Goal: Navigation & Orientation: Understand site structure

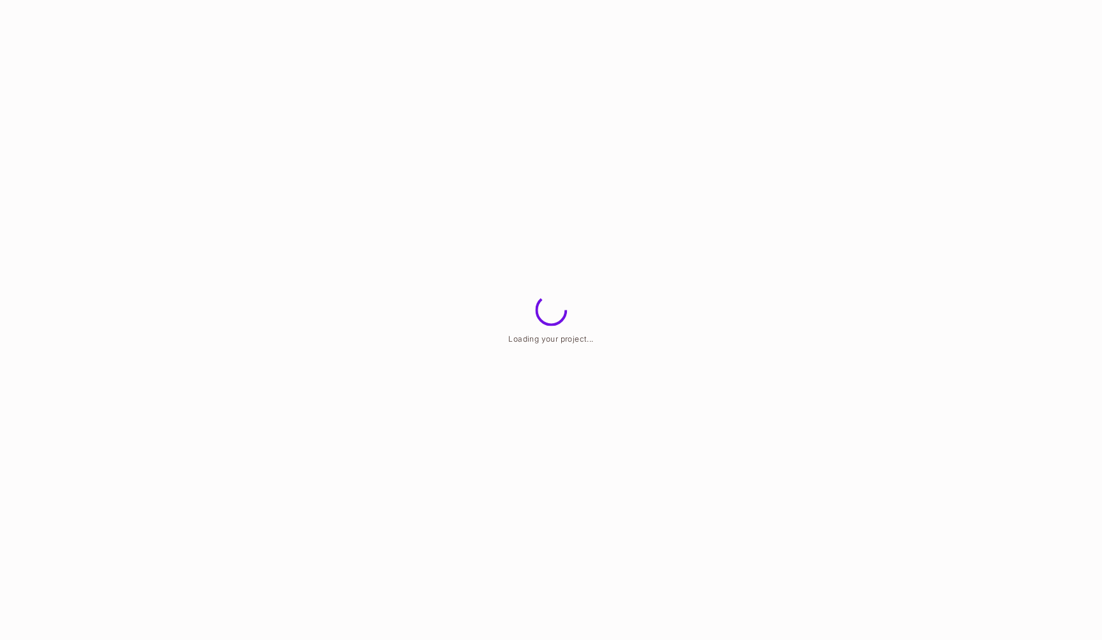
click at [608, 0] on html "Loading your project..." at bounding box center [551, 0] width 1102 height 0
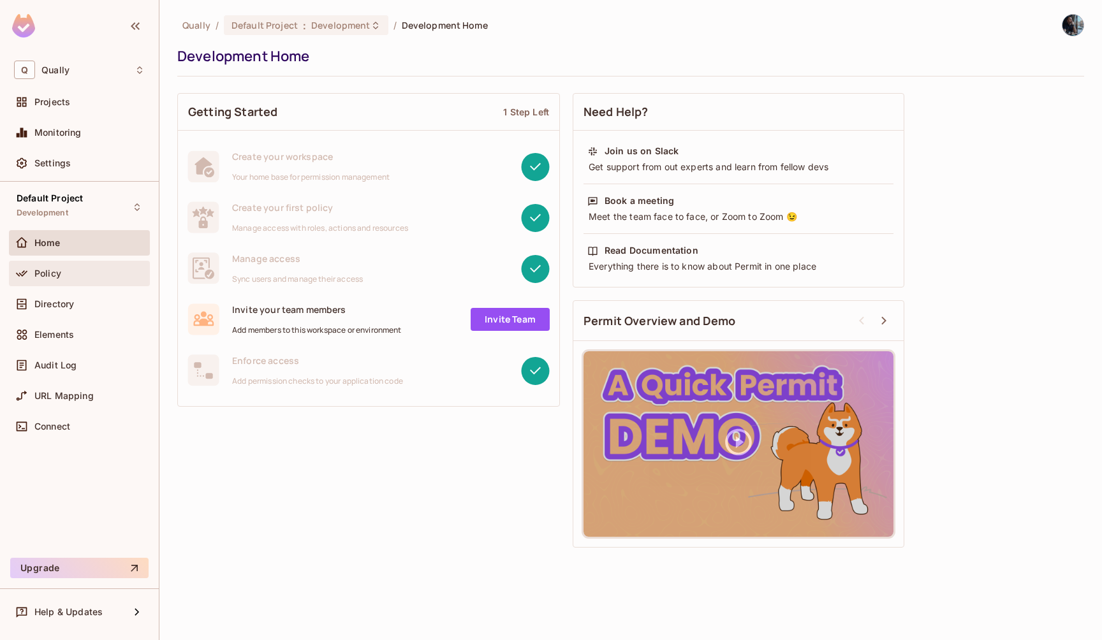
click at [107, 279] on div "Policy" at bounding box center [79, 273] width 131 height 15
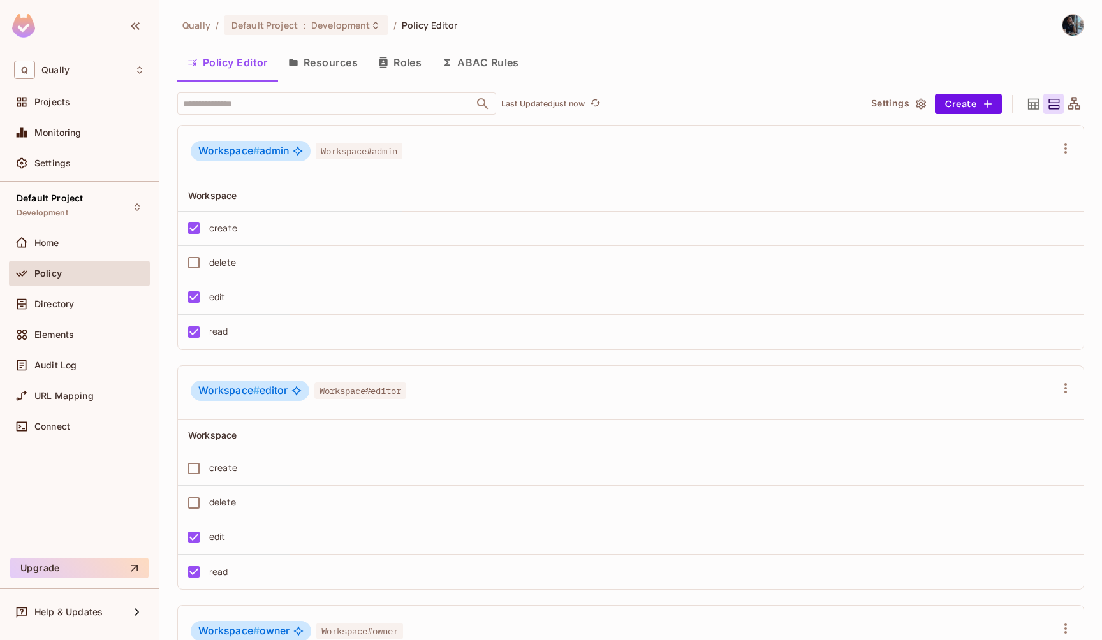
scroll to position [959, 0]
click at [327, 72] on button "Resources" at bounding box center [323, 63] width 90 height 32
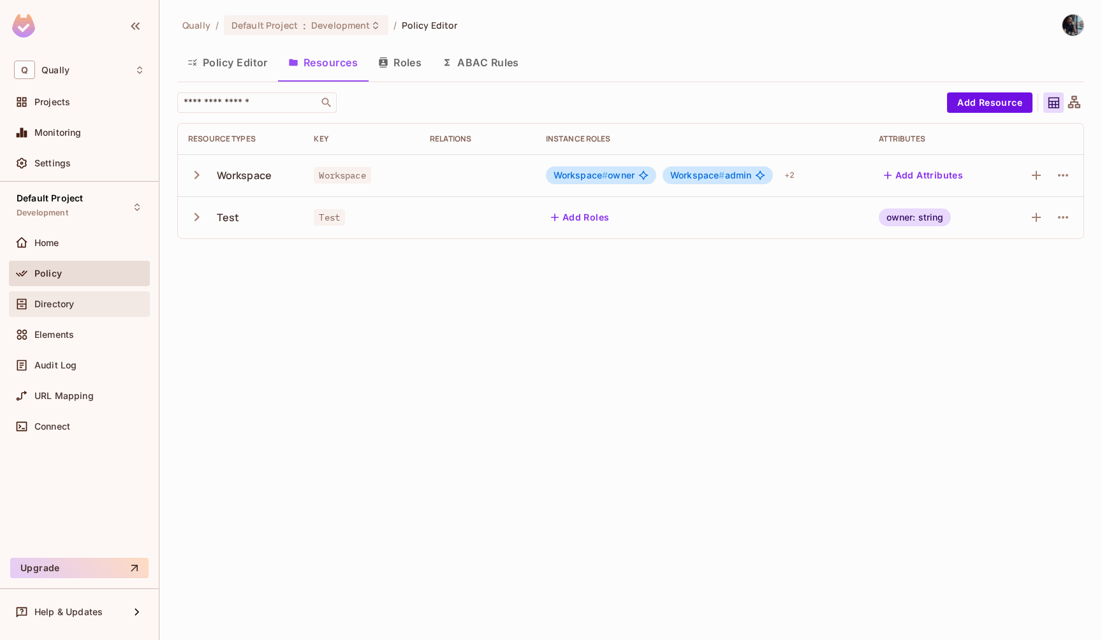
click at [106, 299] on div "Directory" at bounding box center [89, 304] width 110 height 10
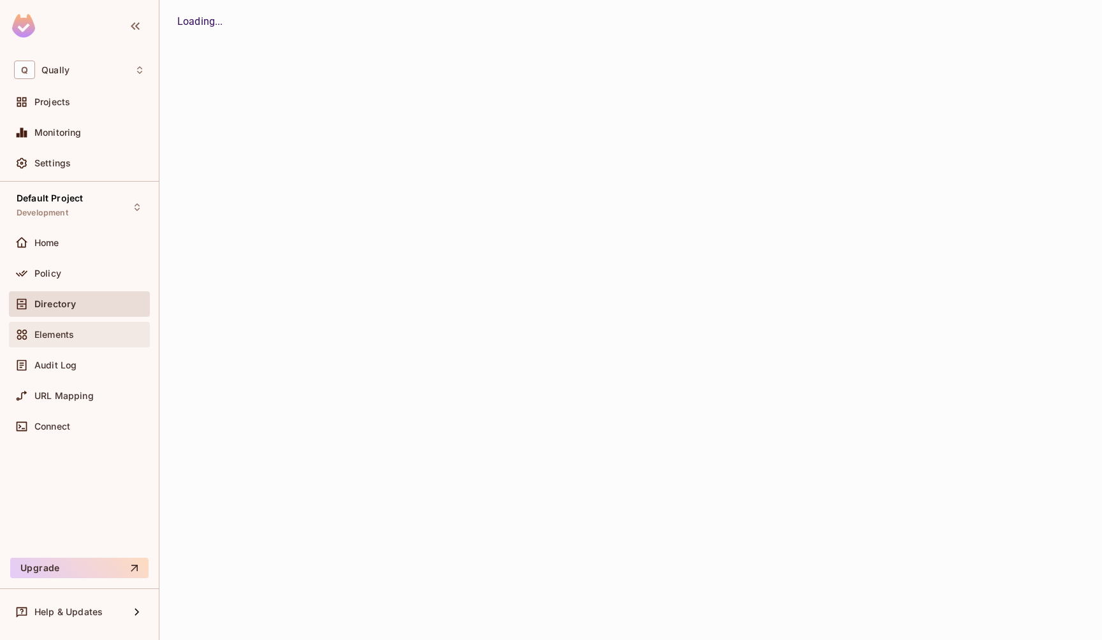
click at [106, 333] on div "Elements" at bounding box center [89, 335] width 110 height 10
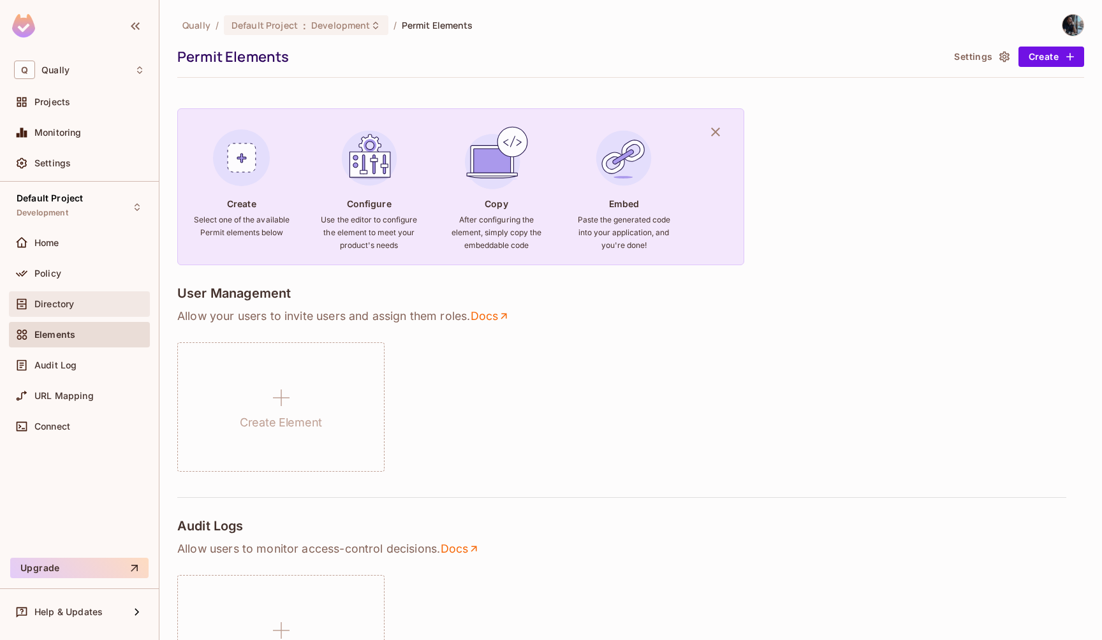
click at [105, 295] on div "Directory" at bounding box center [79, 304] width 141 height 26
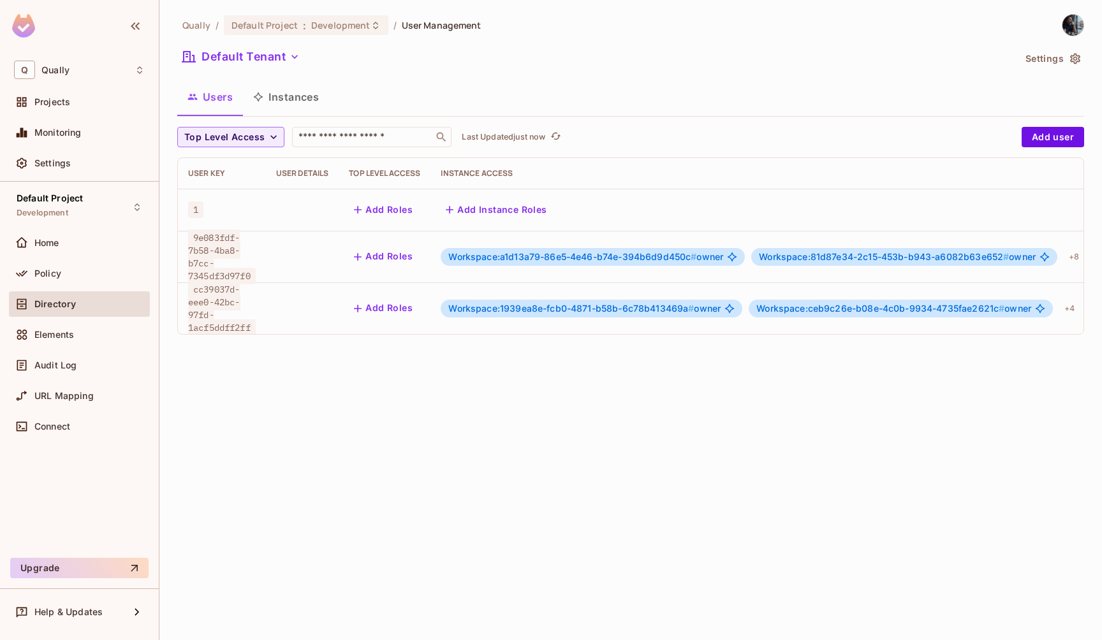
click at [294, 114] on div "Users Instances" at bounding box center [630, 98] width 907 height 35
click at [299, 102] on button "Instances" at bounding box center [286, 97] width 86 height 32
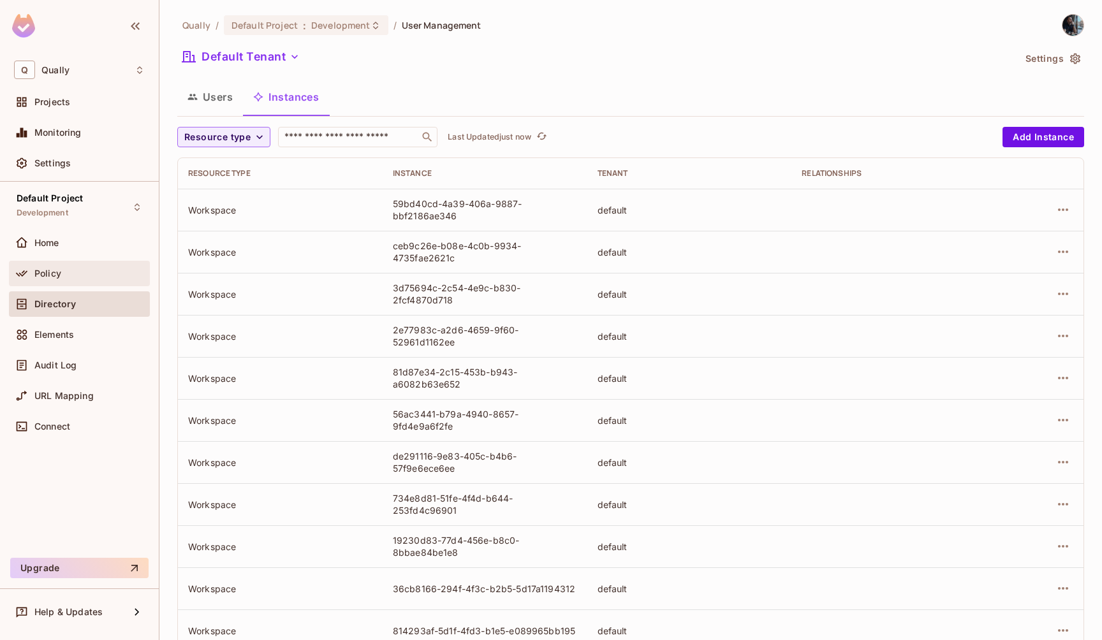
click at [73, 263] on div "Policy" at bounding box center [79, 274] width 141 height 26
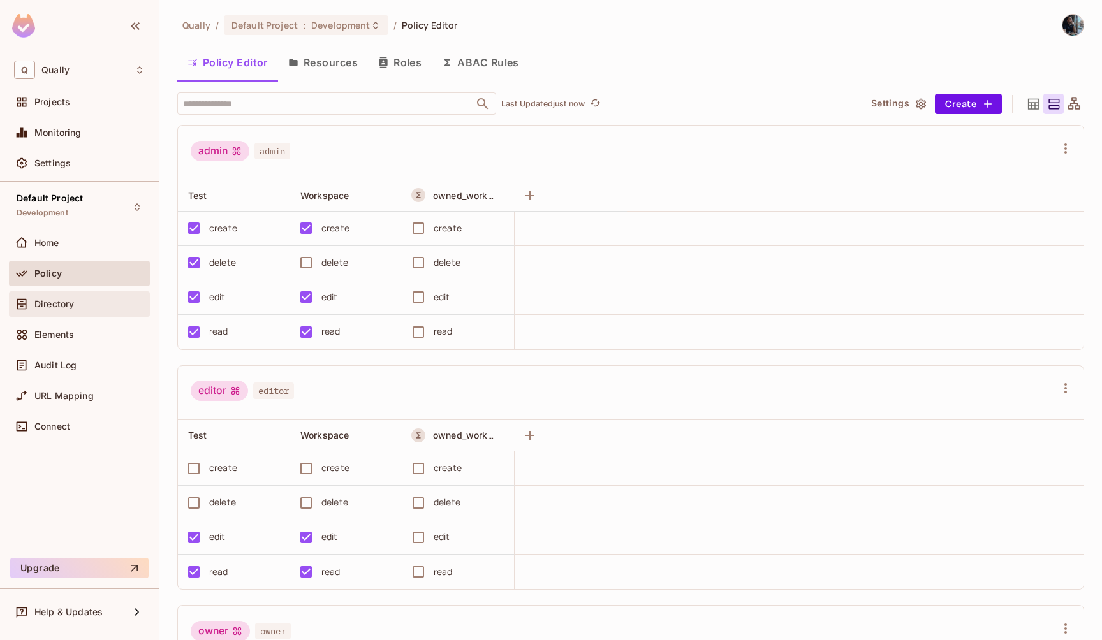
click at [79, 309] on div "Directory" at bounding box center [79, 304] width 131 height 15
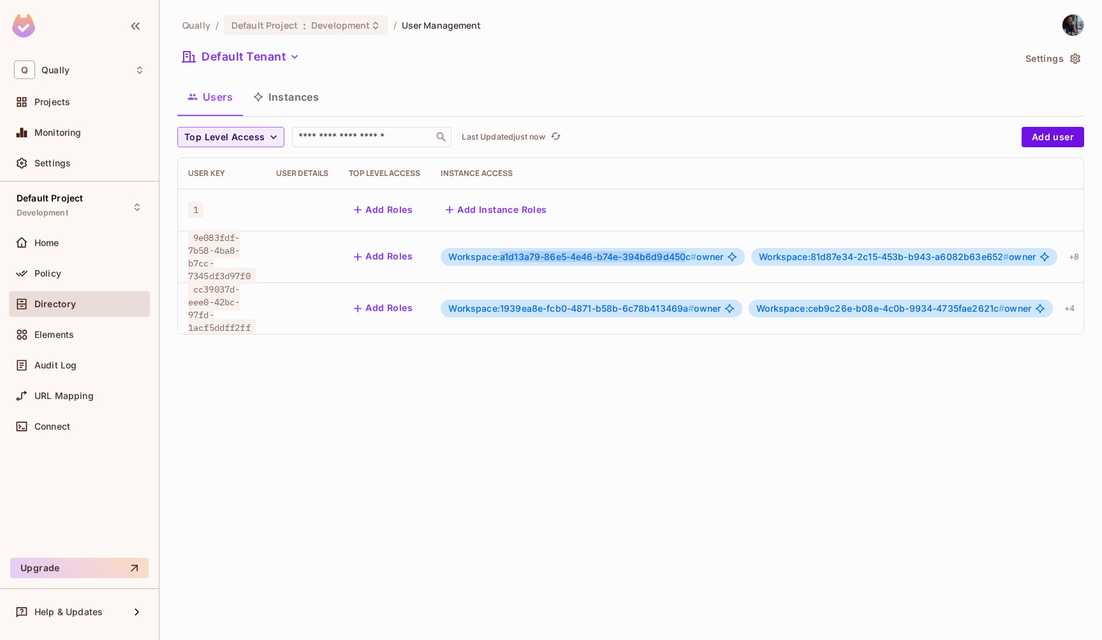
drag, startPoint x: 507, startPoint y: 254, endPoint x: 691, endPoint y: 253, distance: 184.3
click at [691, 253] on span "Workspace:a1d13a79-86e5-4e46-b74e-394b6d9d450c #" at bounding box center [572, 256] width 248 height 11
click at [691, 320] on td "Workspace:1939ea8e-fcb0-4871-b58b-6c78b413469a # owner Workspace:ceb9c26e-b08e-…" at bounding box center [763, 309] width 664 height 52
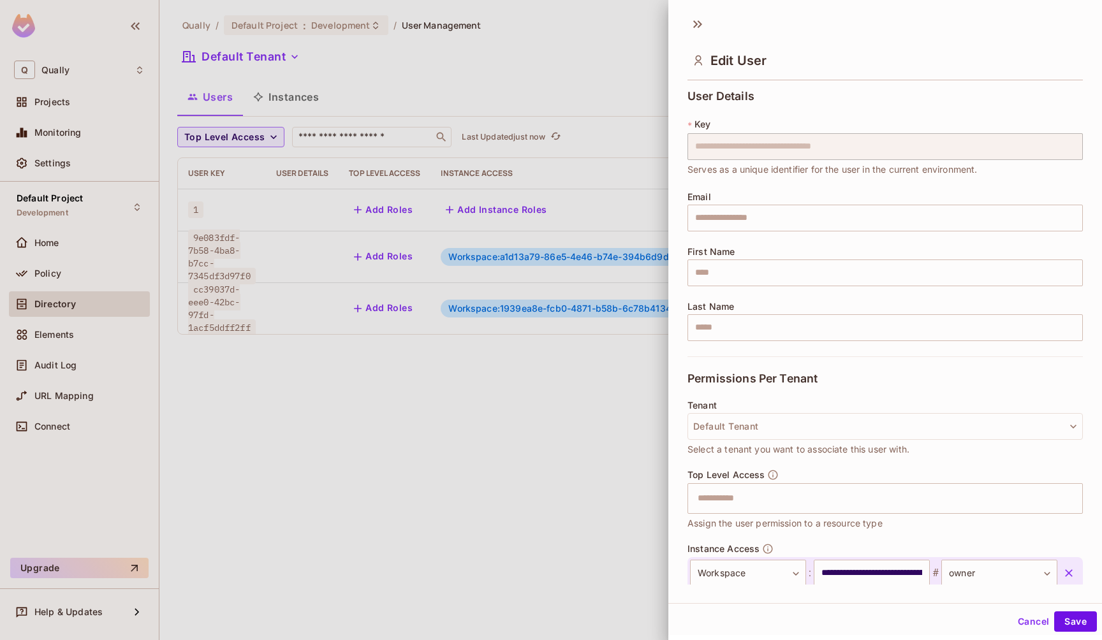
click at [469, 187] on div at bounding box center [551, 320] width 1102 height 640
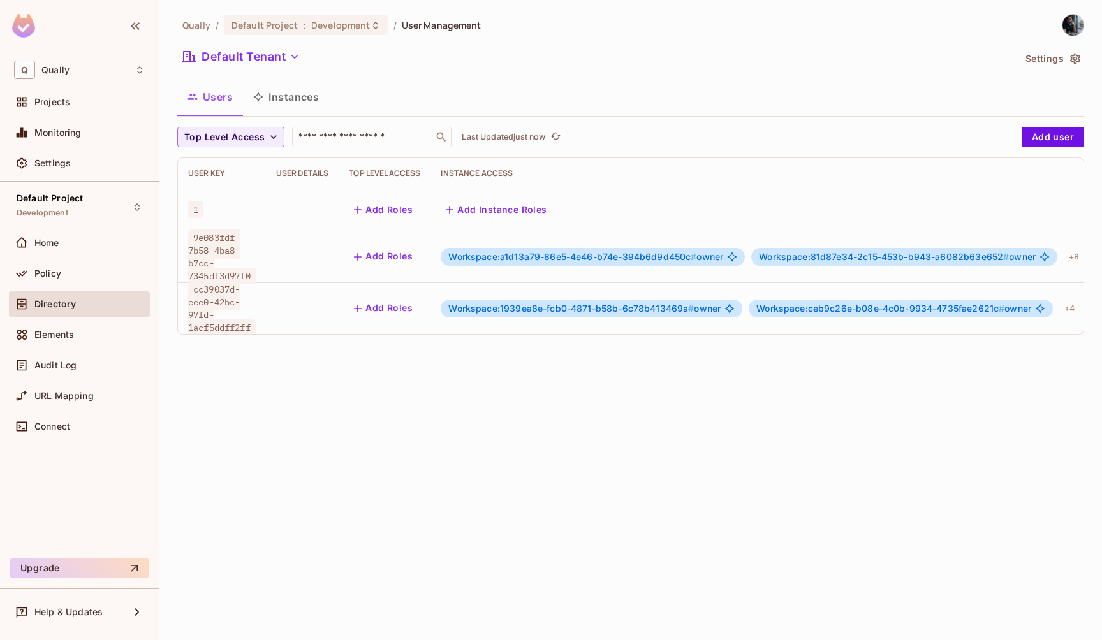
click at [300, 92] on button "Instances" at bounding box center [286, 97] width 86 height 32
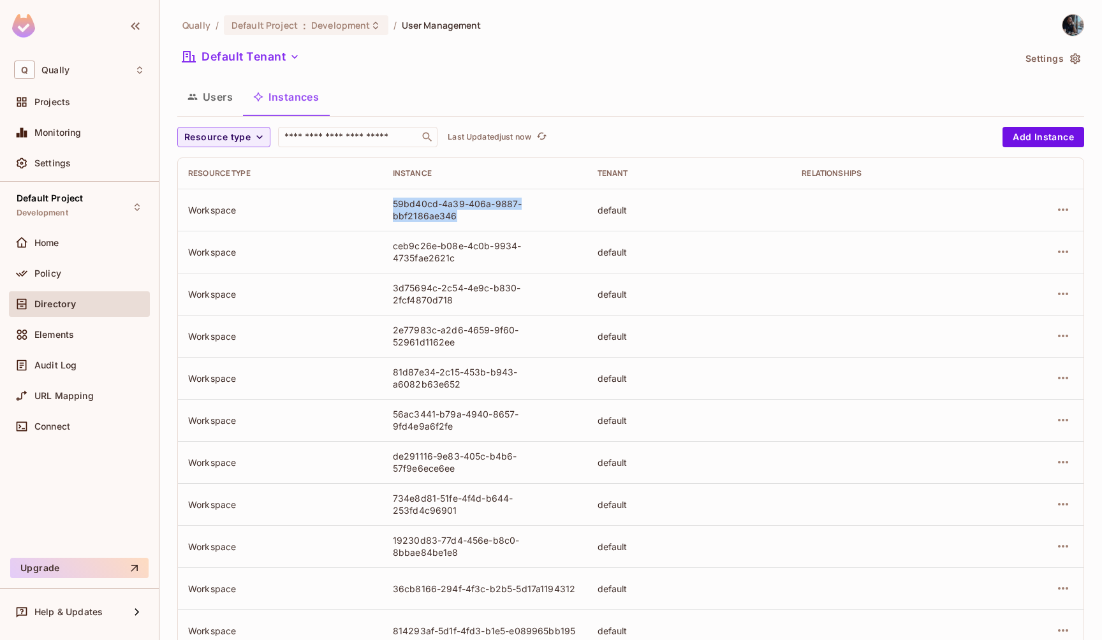
drag, startPoint x: 383, startPoint y: 202, endPoint x: 504, endPoint y: 221, distance: 122.0
click at [504, 221] on td "59bd40cd-4a39-406a-9887-bbf2186ae346" at bounding box center [485, 210] width 205 height 42
click at [455, 318] on td "2e77983c-a2d6-4659-9f60-52961d1162ee" at bounding box center [485, 336] width 205 height 42
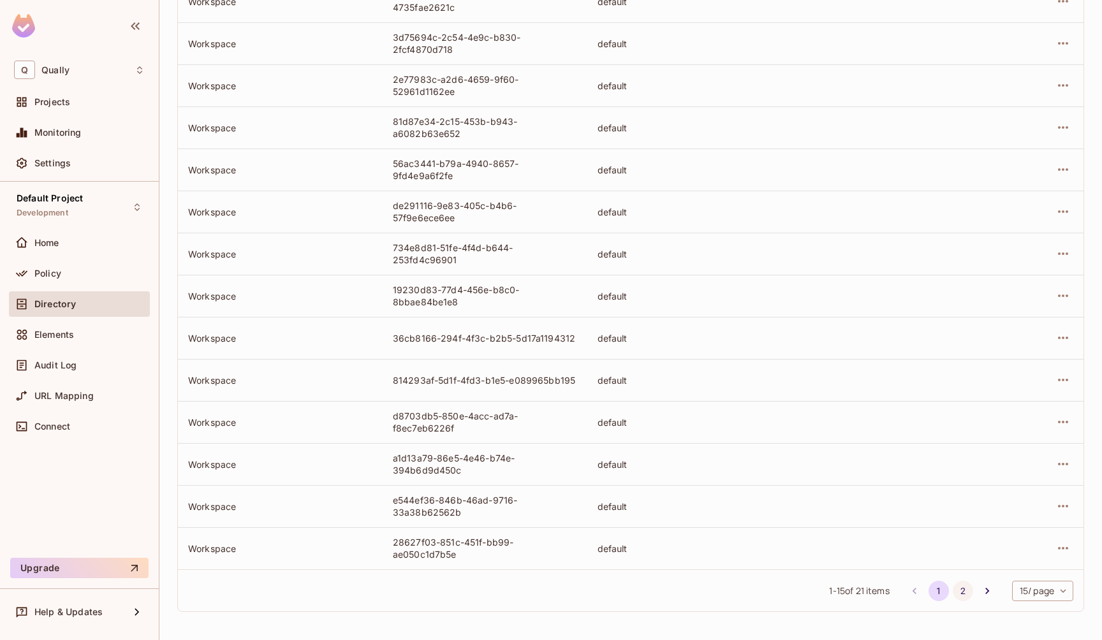
click at [959, 592] on button "2" at bounding box center [963, 591] width 20 height 20
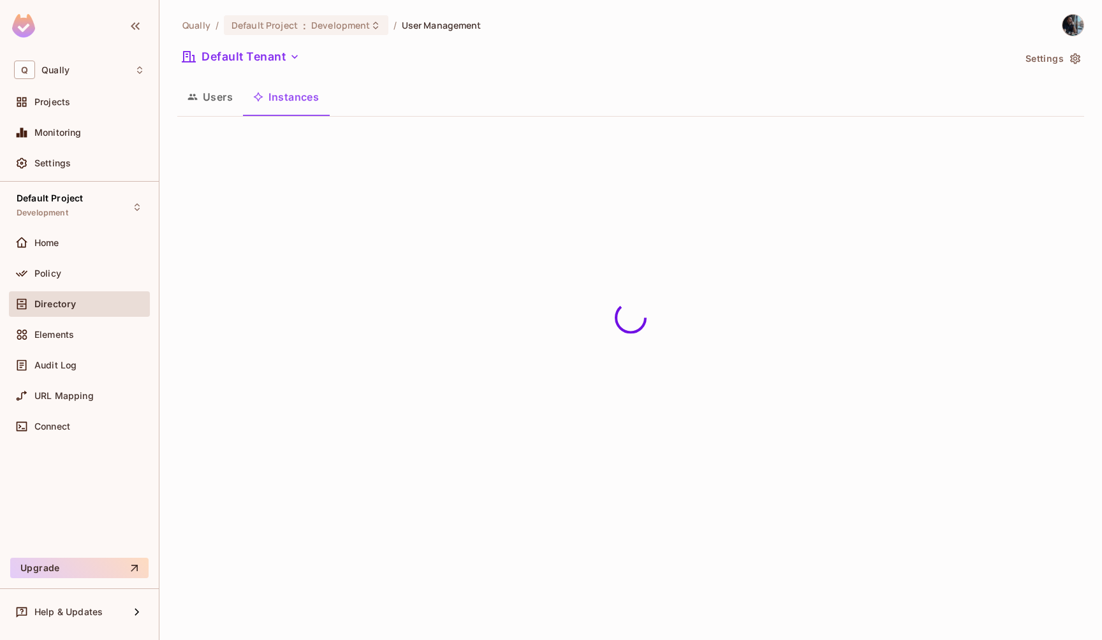
scroll to position [0, 0]
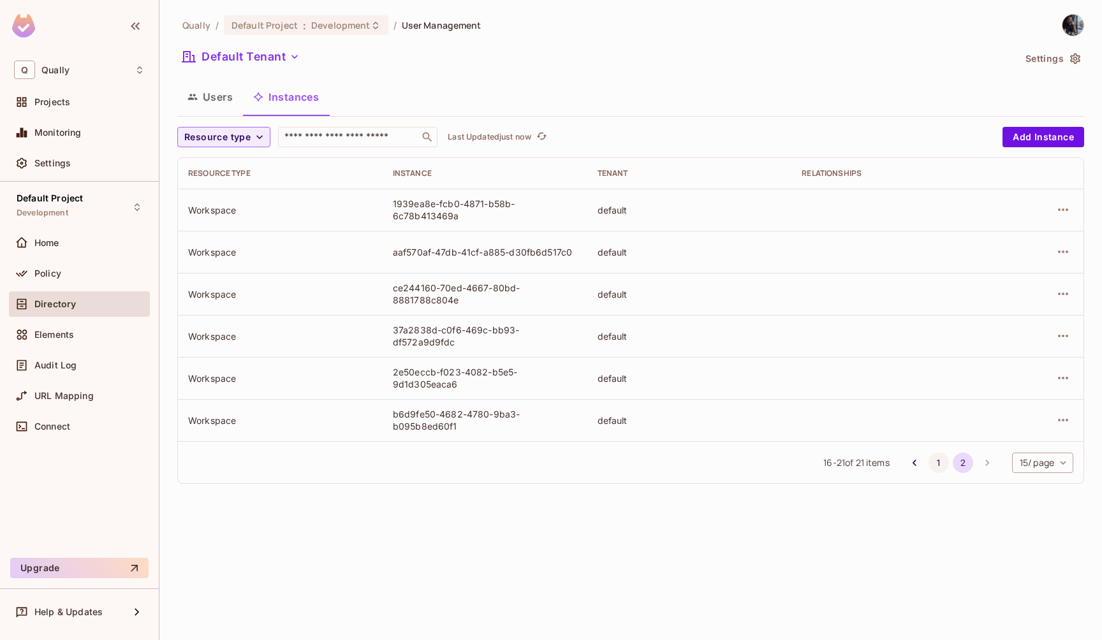
click at [936, 463] on button "1" at bounding box center [939, 463] width 20 height 20
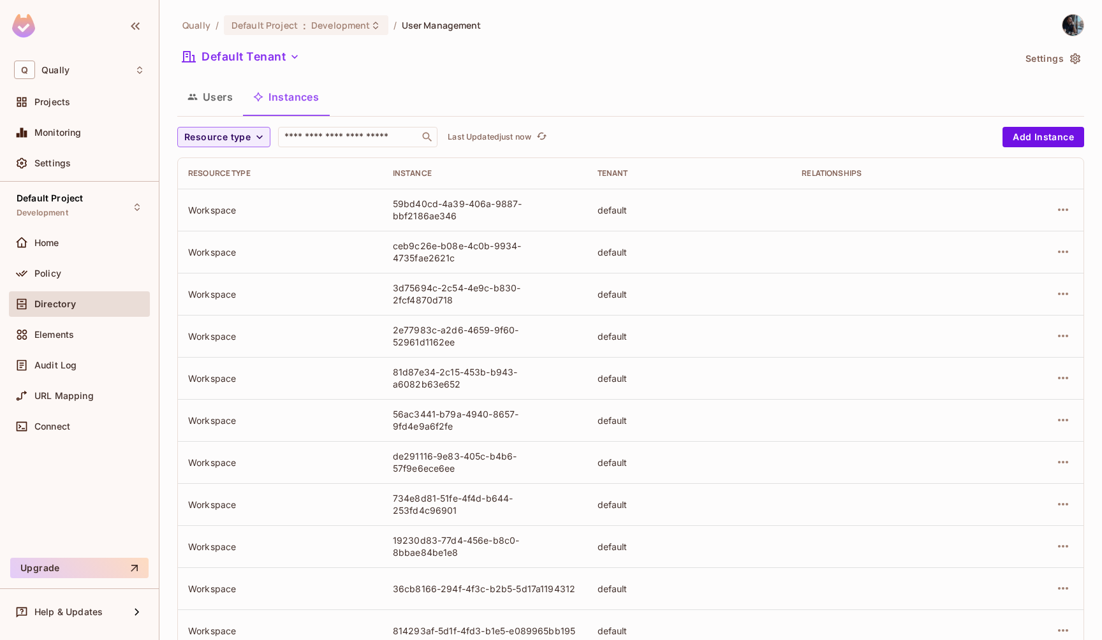
click at [215, 87] on button "Users" at bounding box center [210, 97] width 66 height 32
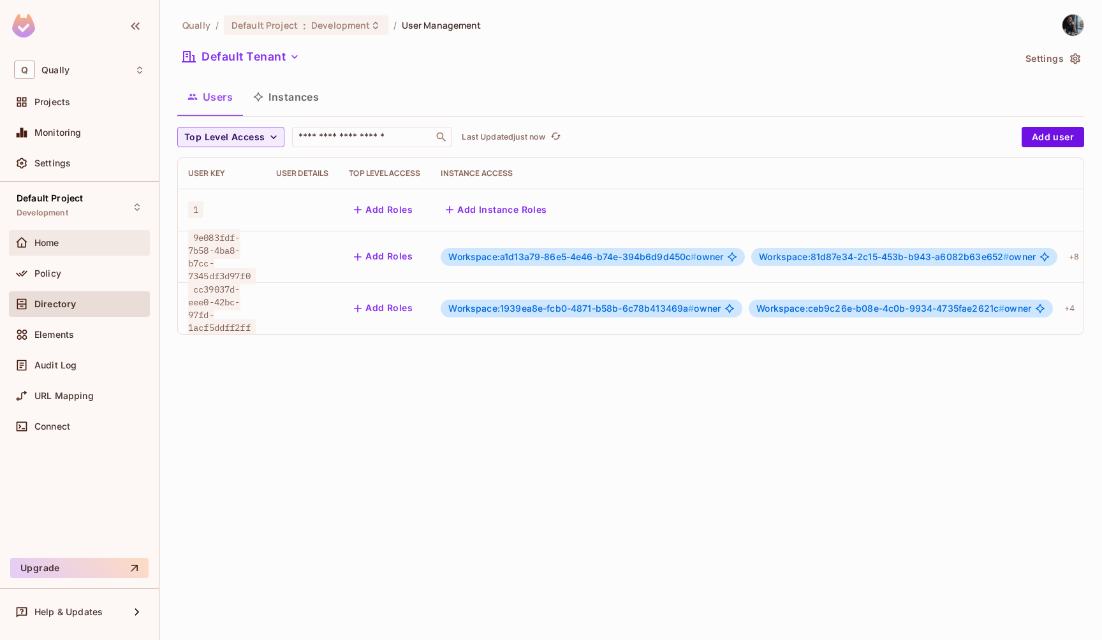
click at [101, 241] on div "Home" at bounding box center [89, 243] width 110 height 10
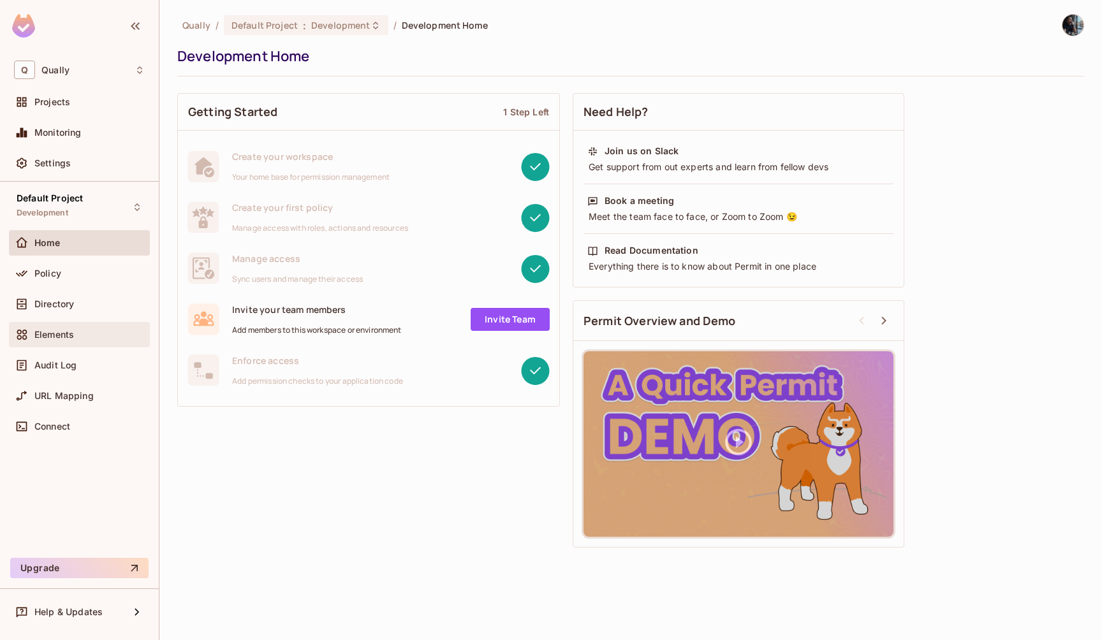
click at [89, 334] on div "Elements" at bounding box center [89, 335] width 110 height 10
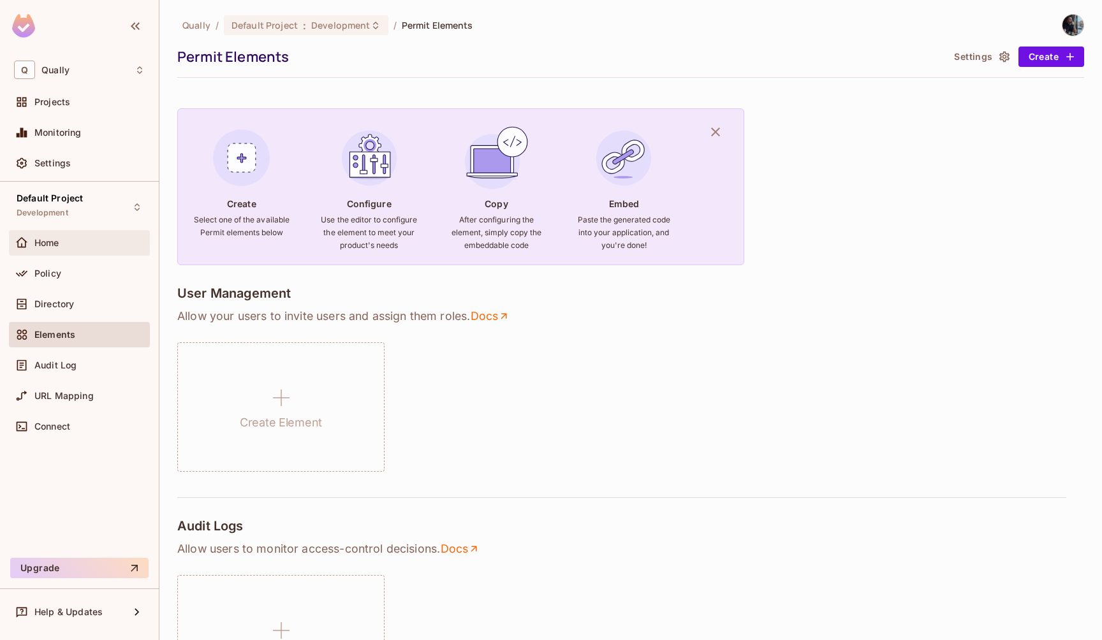
click at [96, 246] on div "Home" at bounding box center [89, 243] width 110 height 10
